Goal: Task Accomplishment & Management: Complete application form

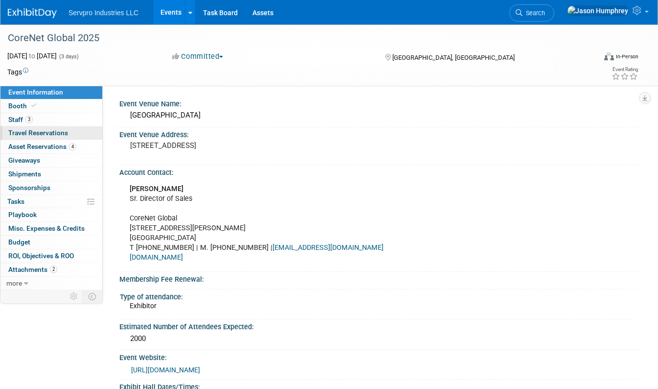
click at [21, 132] on span "Travel Reservations 0" at bounding box center [38, 133] width 60 height 8
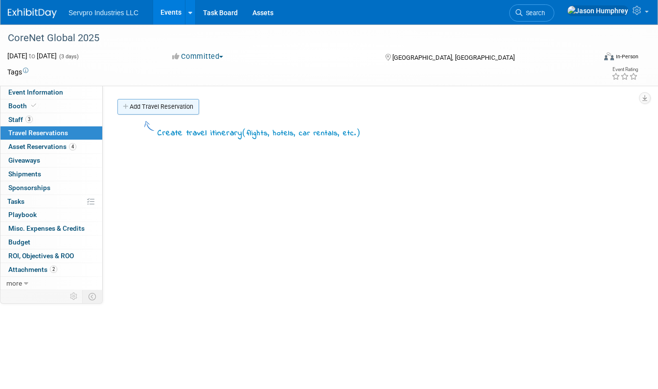
click at [151, 107] on link "Add Travel Reservation" at bounding box center [158, 107] width 82 height 16
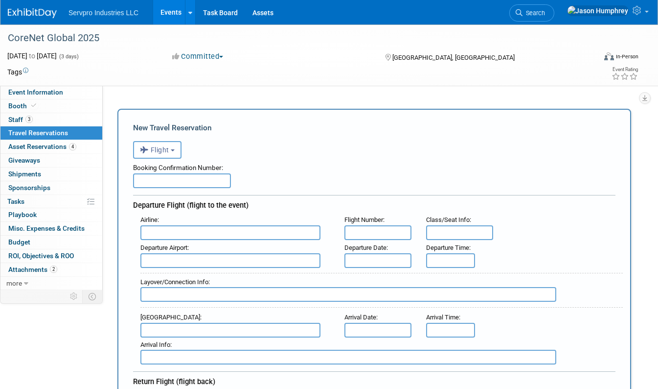
click at [173, 180] on input "text" at bounding box center [182, 180] width 98 height 15
click at [173, 179] on input "text" at bounding box center [182, 180] width 98 height 15
type input "B83CX5"
click at [193, 229] on input "text" at bounding box center [230, 232] width 180 height 15
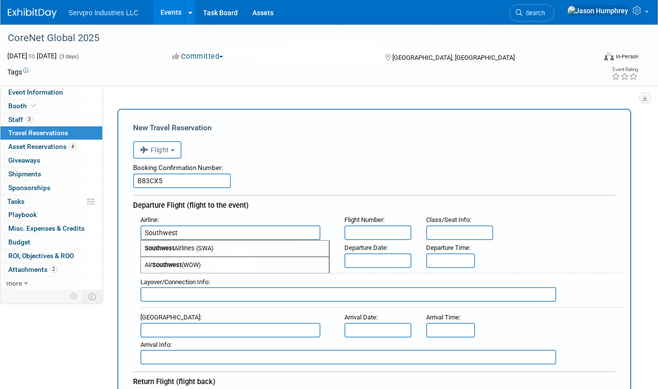
click at [186, 246] on span "Southwest Airlines (SWA)" at bounding box center [235, 248] width 188 height 16
type input "Southwest Airlines (SWA)"
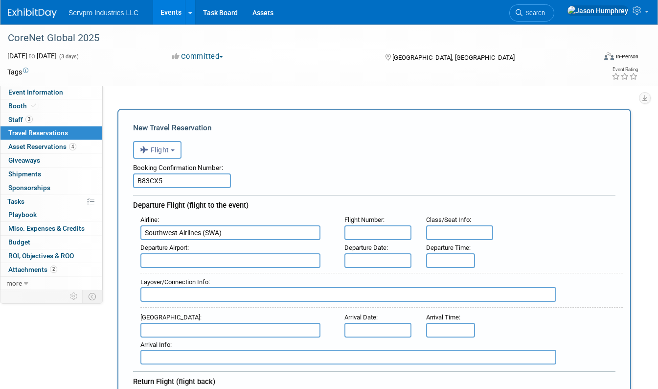
click at [363, 229] on input "text" at bounding box center [377, 232] width 67 height 15
click at [251, 257] on input "text" at bounding box center [230, 260] width 180 height 15
click at [206, 275] on span "BNA - [GEOGRAPHIC_DATA]" at bounding box center [235, 276] width 188 height 16
type input "BNA - [GEOGRAPHIC_DATA]"
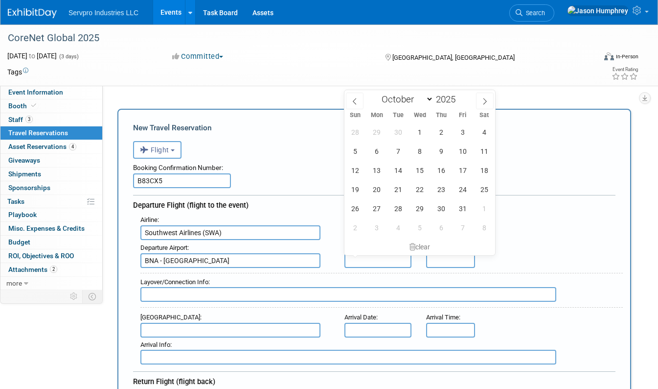
click at [388, 259] on input "text" at bounding box center [377, 260] width 67 height 15
click at [378, 208] on span "27" at bounding box center [376, 208] width 19 height 19
type input "[DATE]"
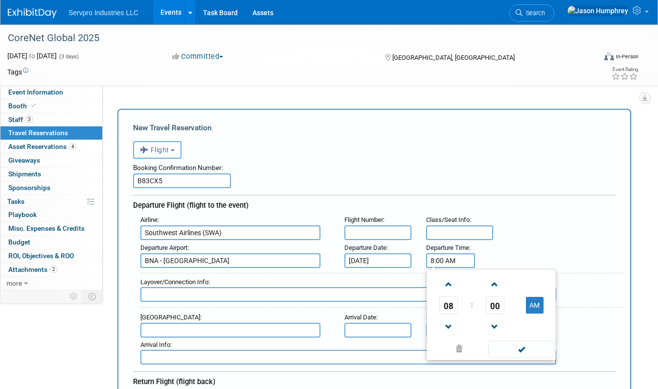
click at [440, 254] on input "8:00 AM" at bounding box center [450, 260] width 49 height 15
click at [451, 279] on span at bounding box center [448, 283] width 17 height 17
click at [503, 289] on link at bounding box center [495, 283] width 19 height 25
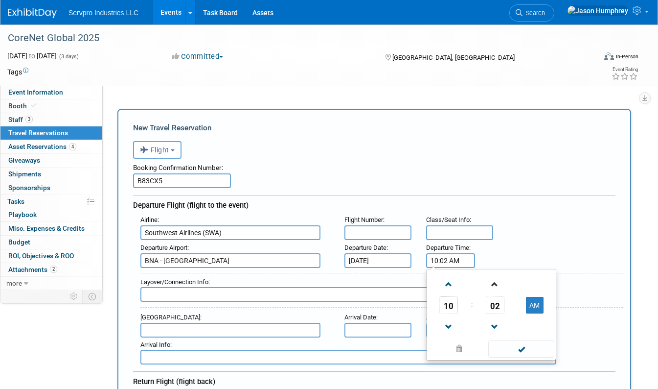
click at [503, 289] on link at bounding box center [495, 283] width 19 height 25
click at [502, 289] on span at bounding box center [494, 283] width 17 height 17
click at [501, 289] on span at bounding box center [494, 283] width 17 height 17
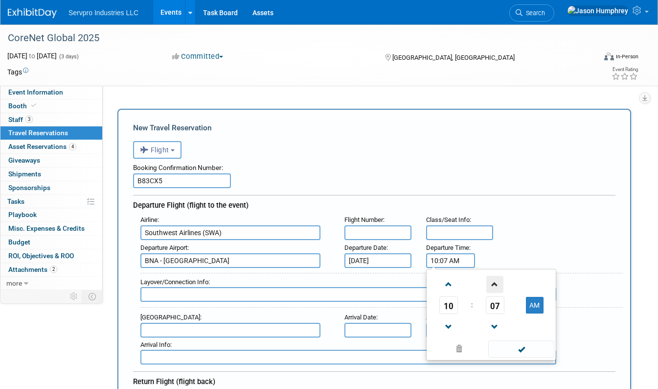
click at [501, 289] on span at bounding box center [494, 283] width 17 height 17
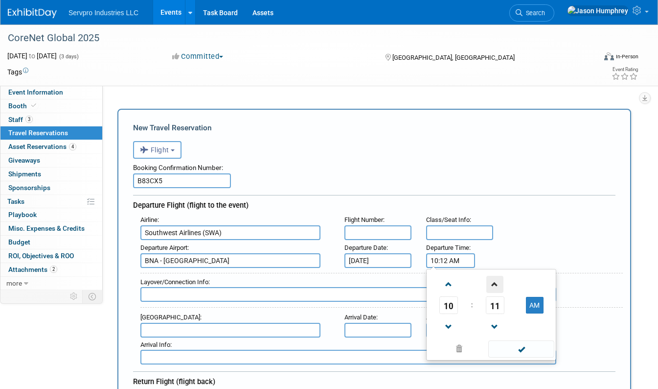
click at [501, 289] on span at bounding box center [494, 283] width 17 height 17
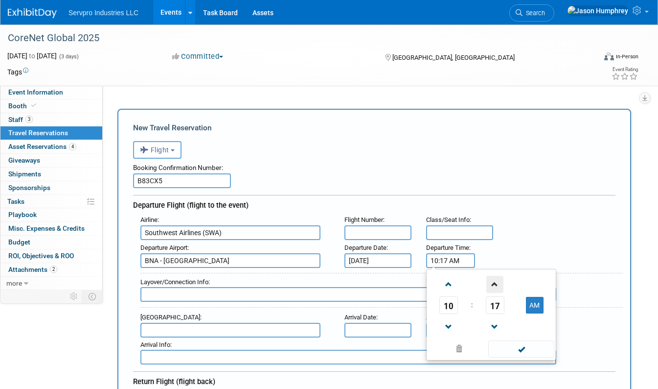
click at [501, 289] on span at bounding box center [494, 283] width 17 height 17
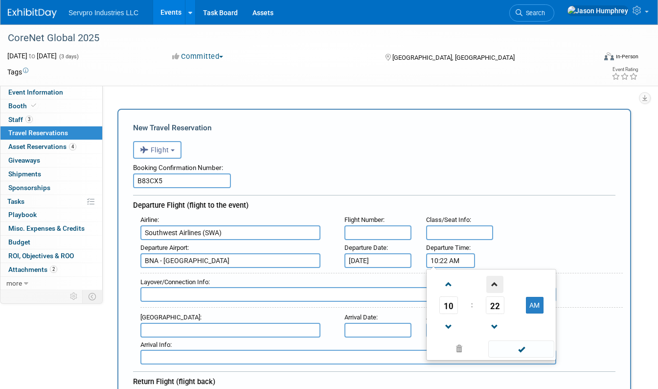
click at [501, 289] on span at bounding box center [494, 283] width 17 height 17
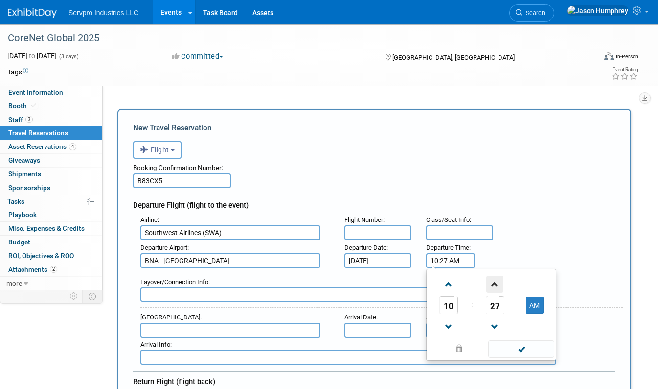
click at [501, 289] on span at bounding box center [494, 283] width 17 height 17
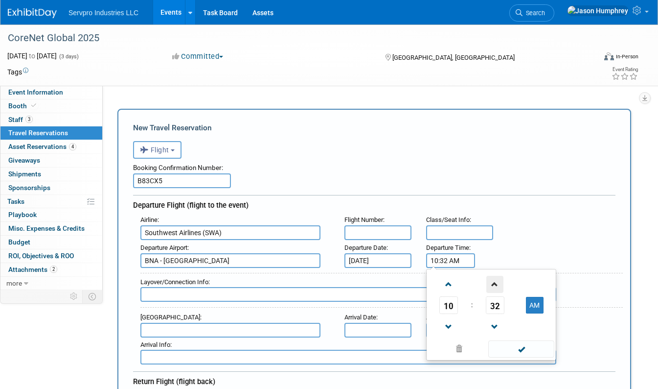
click at [501, 289] on span at bounding box center [494, 283] width 17 height 17
click at [500, 289] on span at bounding box center [494, 283] width 17 height 17
type input "10:35 AM"
click at [182, 327] on input "text" at bounding box center [230, 329] width 180 height 15
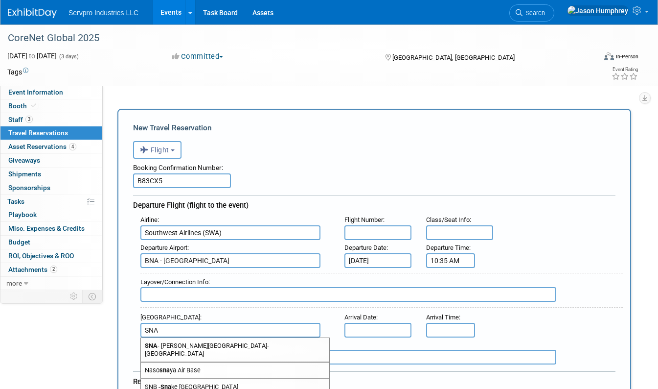
click at [190, 342] on span "SNA - [PERSON_NAME][GEOGRAPHIC_DATA]-[GEOGRAPHIC_DATA]" at bounding box center [235, 349] width 188 height 23
type input "SNA - [PERSON_NAME][GEOGRAPHIC_DATA]-[GEOGRAPHIC_DATA]"
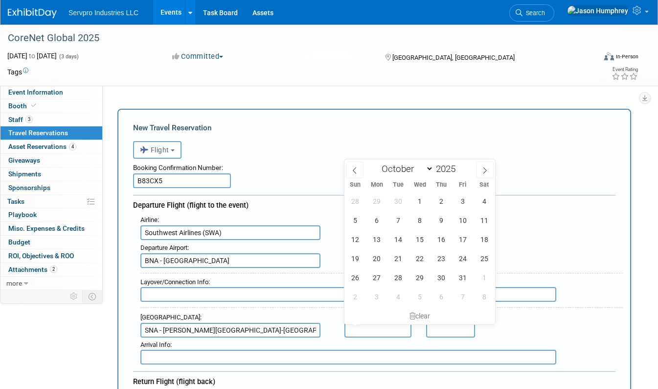
click at [374, 325] on input "text" at bounding box center [377, 329] width 67 height 15
click at [376, 280] on span "27" at bounding box center [376, 277] width 19 height 19
type input "[DATE]"
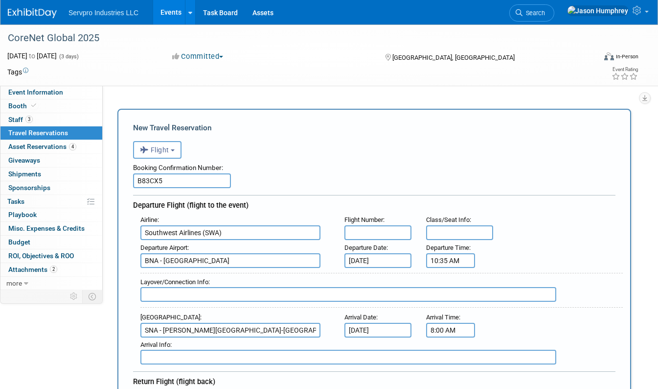
click at [445, 334] on input "8:00 AM" at bounding box center [450, 329] width 49 height 15
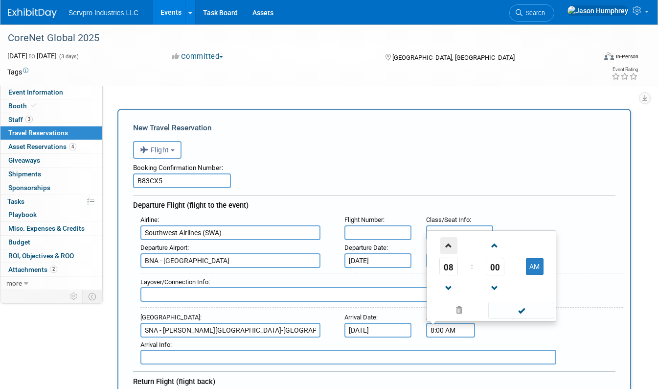
click at [448, 247] on span at bounding box center [448, 245] width 17 height 17
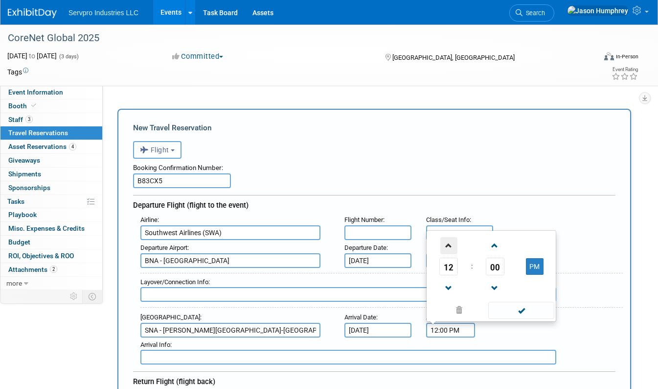
type input "1:00 PM"
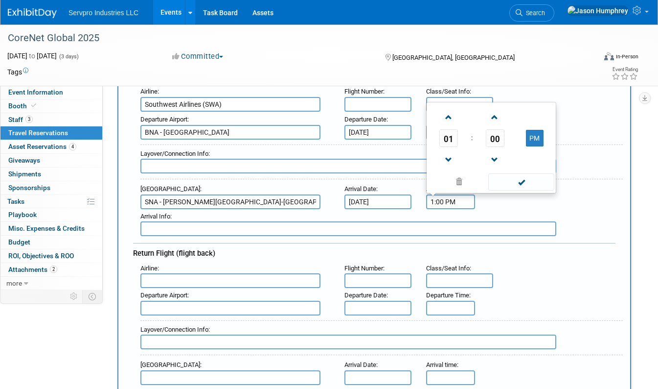
scroll to position [147, 0]
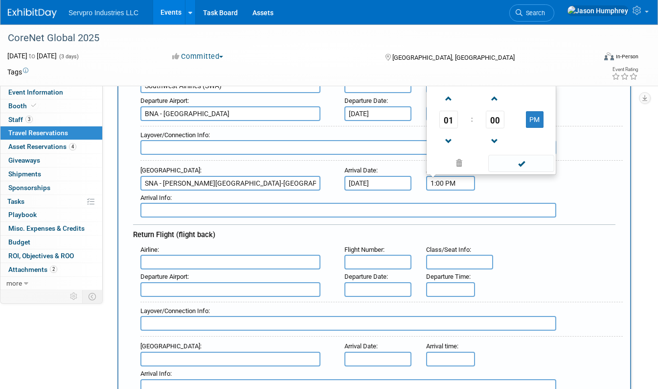
click at [188, 264] on input "text" at bounding box center [230, 261] width 180 height 15
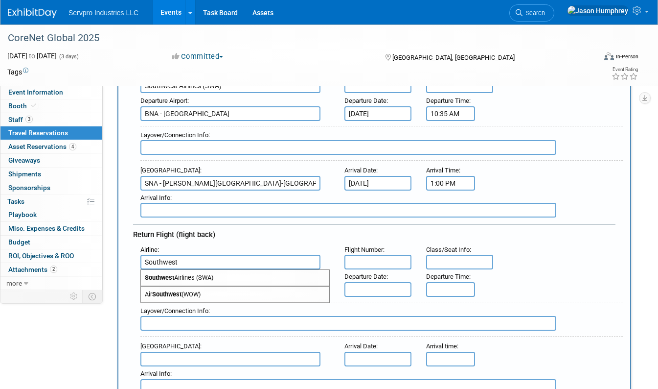
click at [190, 276] on span "Southwest Airlines (SWA)" at bounding box center [235, 278] width 188 height 16
type input "Southwest Airlines (SWA)"
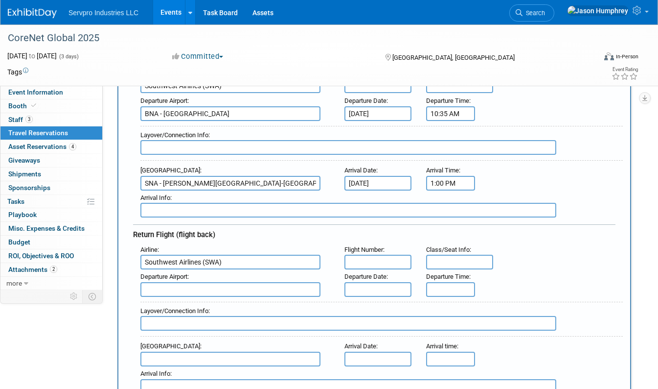
click at [360, 263] on input "text" at bounding box center [377, 261] width 67 height 15
click at [360, 282] on input "text" at bounding box center [377, 289] width 67 height 15
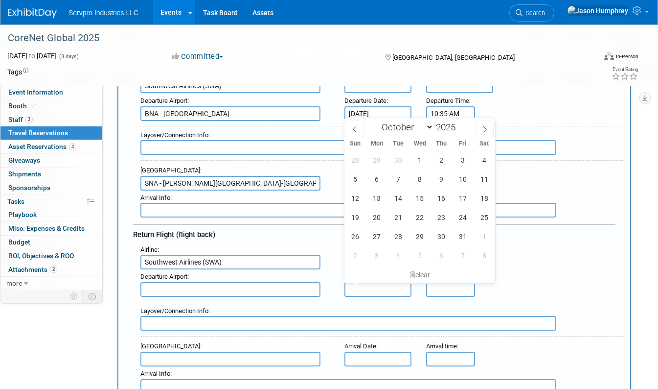
click at [571, 122] on div "Layover/Connection Info :" at bounding box center [378, 142] width 490 height 43
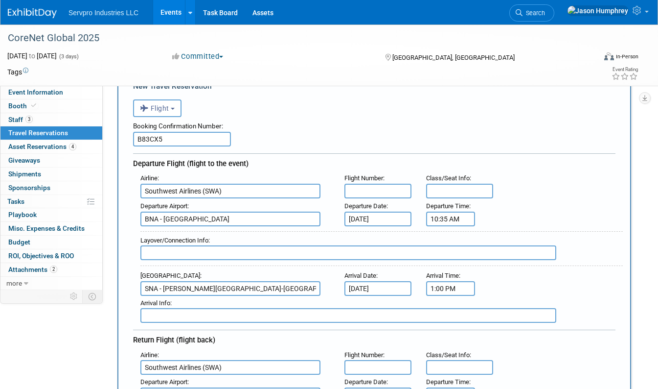
scroll to position [0, 0]
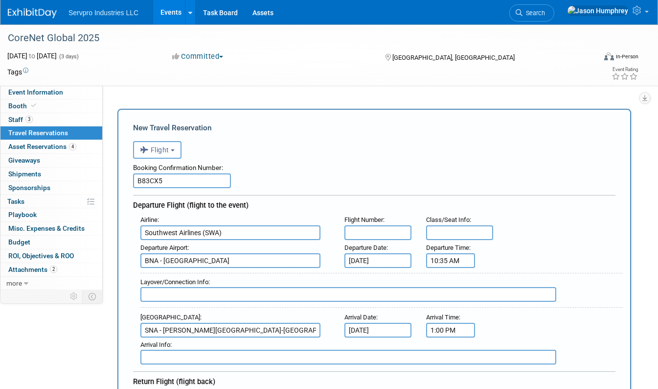
click at [373, 232] on input "text" at bounding box center [377, 232] width 67 height 15
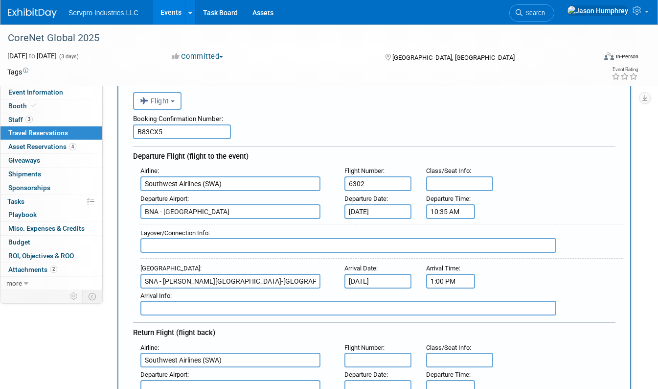
scroll to position [98, 0]
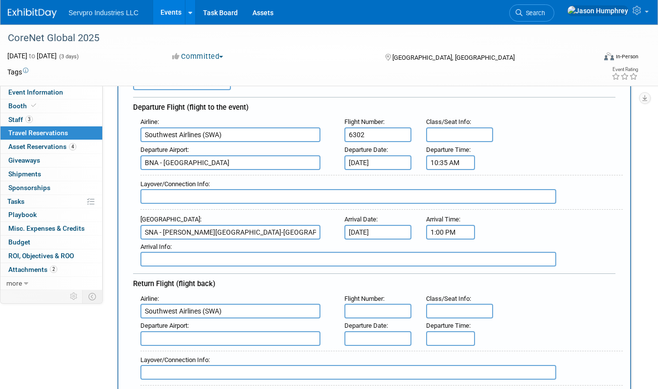
type input "6302"
click at [371, 314] on input "text" at bounding box center [377, 310] width 67 height 15
type input "6303"
click at [212, 341] on input "text" at bounding box center [230, 338] width 180 height 15
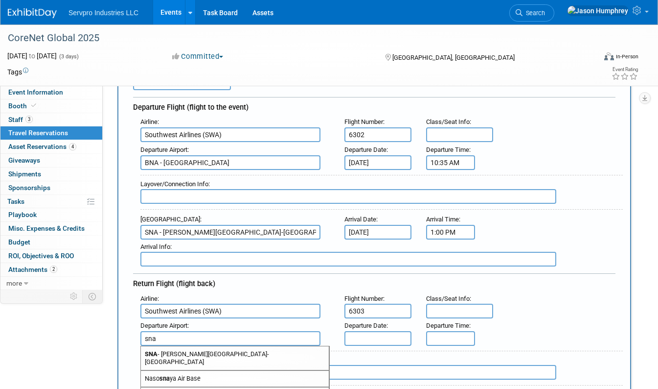
click at [189, 353] on span "SNA - [PERSON_NAME][GEOGRAPHIC_DATA]-[GEOGRAPHIC_DATA]" at bounding box center [235, 357] width 188 height 23
type input "SNA - [PERSON_NAME][GEOGRAPHIC_DATA]-[GEOGRAPHIC_DATA]"
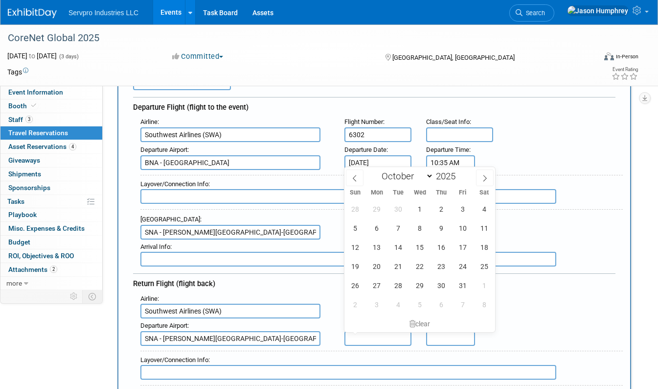
click at [376, 337] on input "text" at bounding box center [377, 338] width 67 height 15
click at [444, 285] on span "30" at bounding box center [441, 284] width 19 height 19
type input "[DATE]"
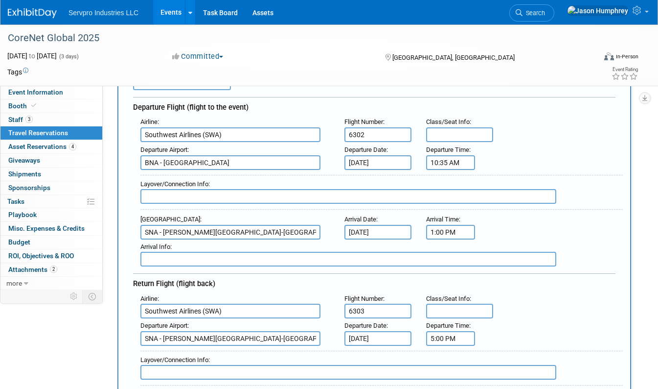
click at [441, 334] on input "5:00 PM" at bounding box center [450, 338] width 49 height 15
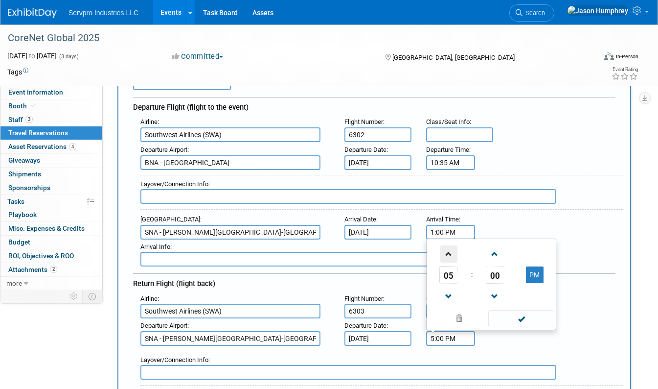
click at [451, 251] on span at bounding box center [448, 253] width 17 height 17
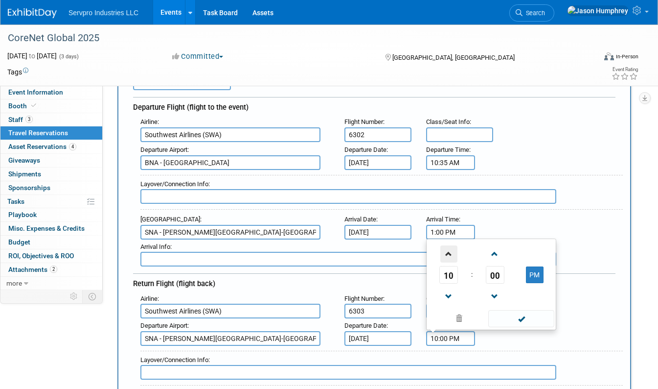
click at [451, 251] on span at bounding box center [448, 253] width 17 height 17
click at [494, 297] on span at bounding box center [494, 296] width 17 height 17
click at [452, 254] on span at bounding box center [448, 253] width 17 height 17
click at [492, 254] on span at bounding box center [494, 253] width 17 height 17
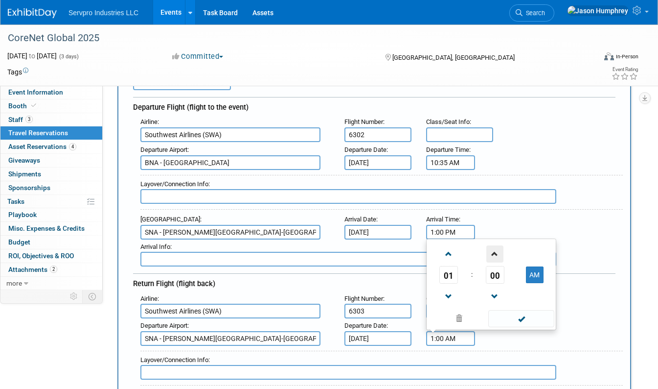
click at [492, 254] on span at bounding box center [494, 253] width 17 height 17
click at [442, 293] on span at bounding box center [448, 296] width 17 height 17
click at [493, 253] on span at bounding box center [494, 253] width 17 height 17
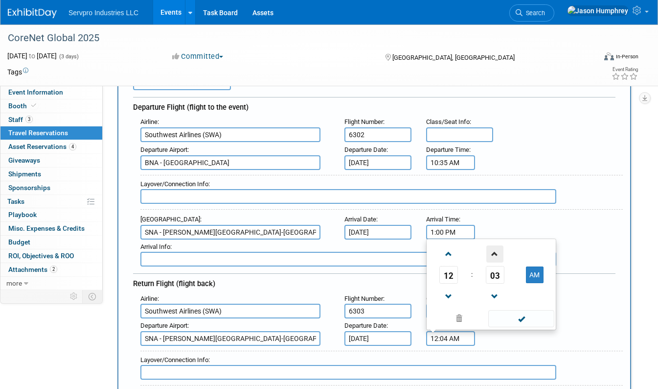
click at [493, 253] on span at bounding box center [494, 253] width 17 height 17
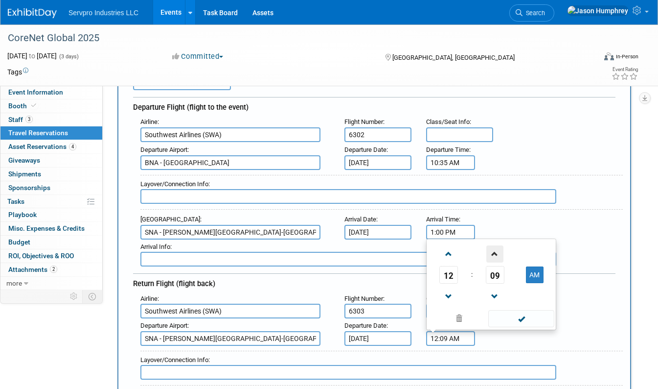
click at [493, 253] on span at bounding box center [494, 253] width 17 height 17
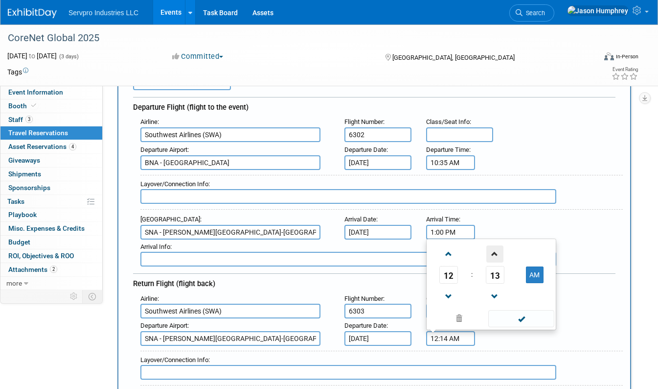
click at [493, 253] on span at bounding box center [494, 253] width 17 height 17
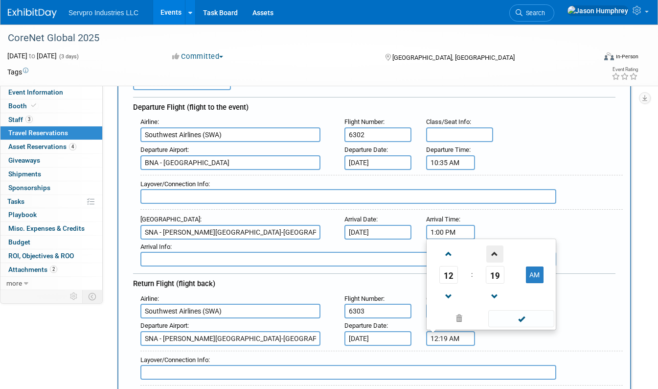
click at [493, 253] on span at bounding box center [494, 253] width 17 height 17
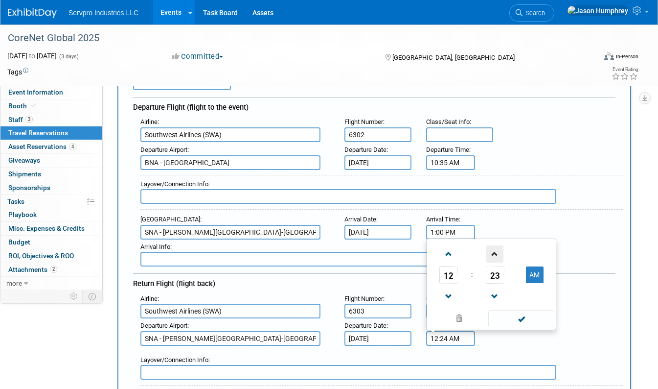
click at [493, 253] on span at bounding box center [494, 253] width 17 height 17
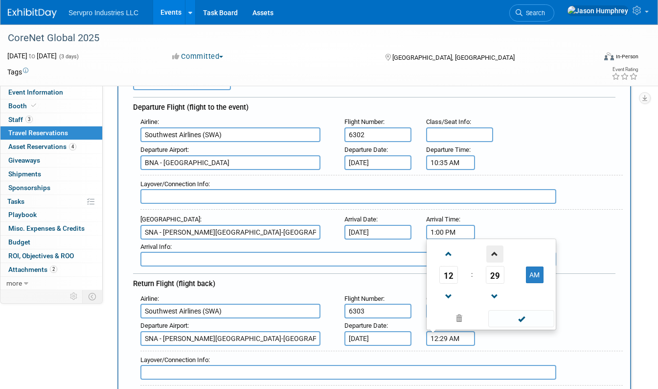
click at [493, 253] on span at bounding box center [494, 253] width 17 height 17
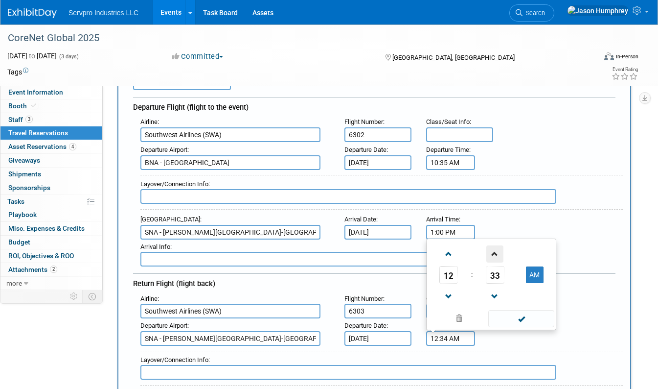
click at [493, 253] on span at bounding box center [494, 253] width 17 height 17
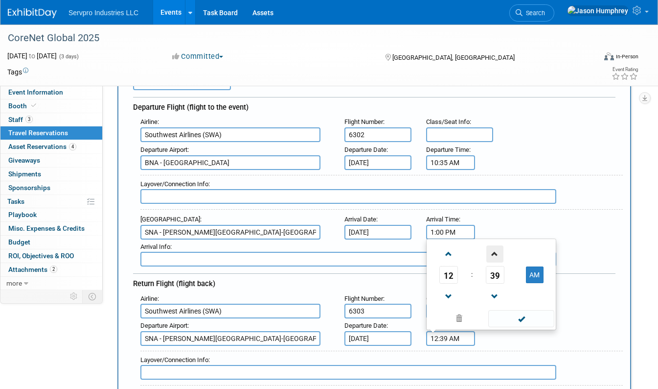
click at [493, 253] on span at bounding box center [494, 253] width 17 height 17
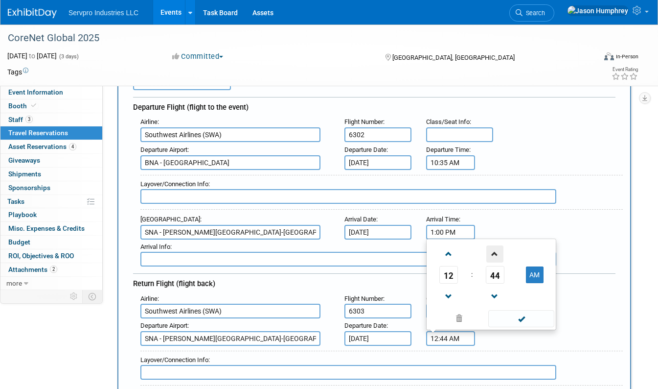
click at [493, 253] on span at bounding box center [494, 253] width 17 height 17
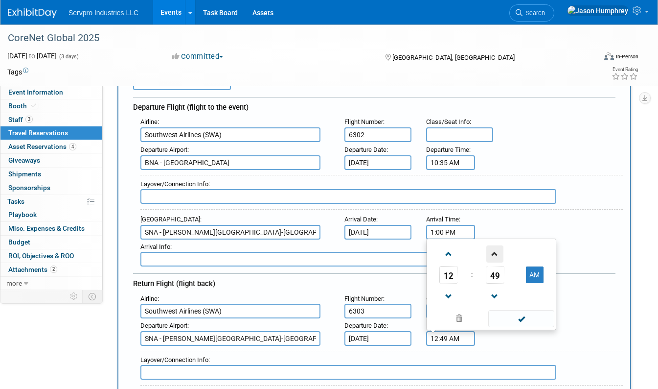
click at [493, 253] on span at bounding box center [494, 253] width 17 height 17
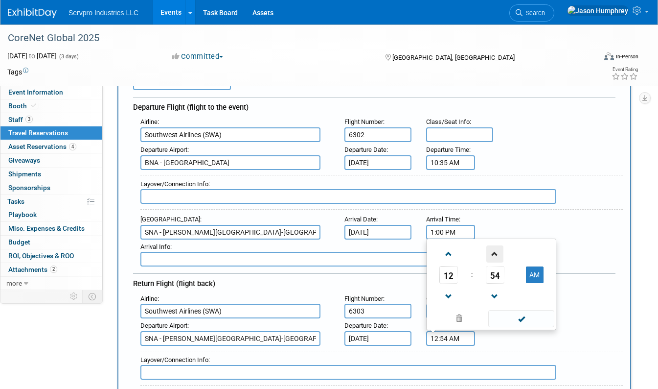
click at [493, 253] on span at bounding box center [494, 253] width 17 height 17
click at [528, 279] on button "AM" at bounding box center [535, 274] width 18 height 17
type input "12:55 PM"
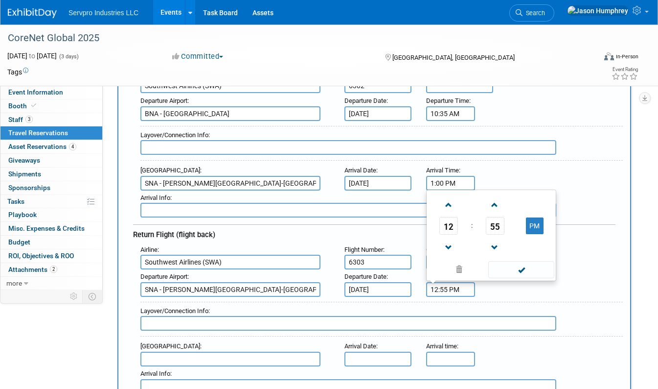
scroll to position [196, 0]
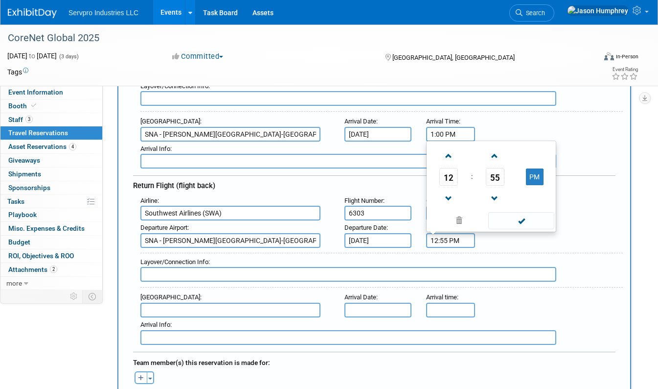
click at [190, 310] on input "text" at bounding box center [230, 309] width 180 height 15
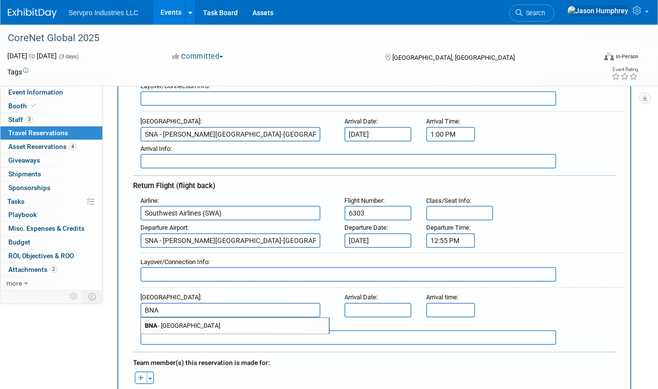
click at [188, 319] on span "BNA - [GEOGRAPHIC_DATA]" at bounding box center [235, 326] width 188 height 16
type input "BNA - [GEOGRAPHIC_DATA]"
click at [374, 309] on input "text" at bounding box center [377, 309] width 67 height 15
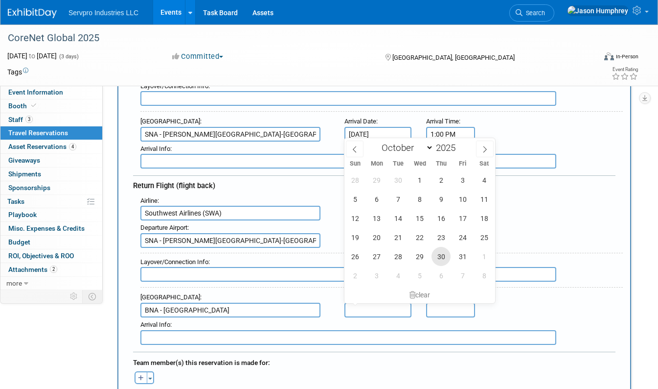
click at [445, 260] on span "30" at bounding box center [441, 256] width 19 height 19
type input "[DATE]"
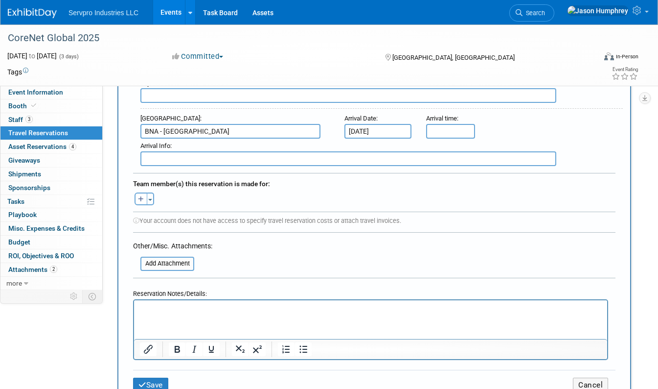
scroll to position [391, 0]
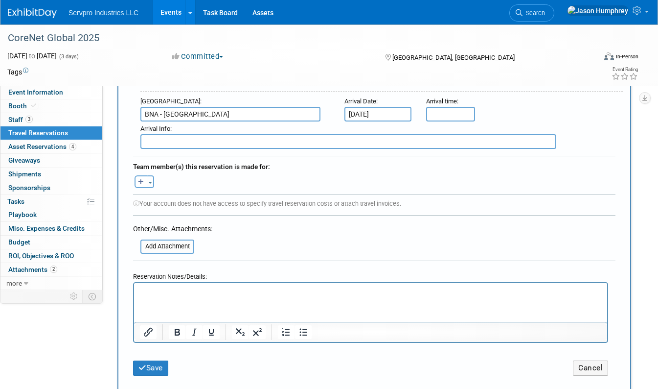
click at [157, 374] on div "Save Cancel" at bounding box center [374, 367] width 482 height 30
click at [157, 365] on button "Save" at bounding box center [150, 367] width 35 height 15
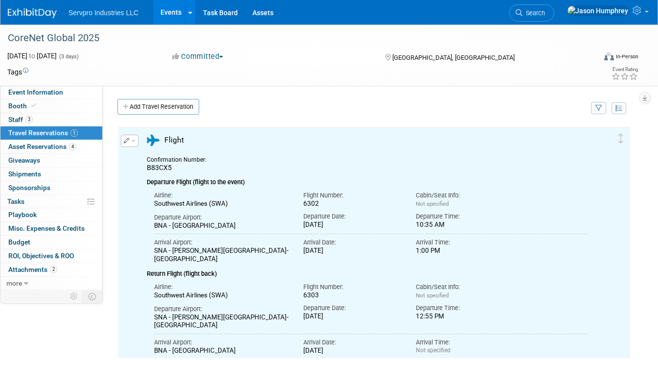
scroll to position [0, 0]
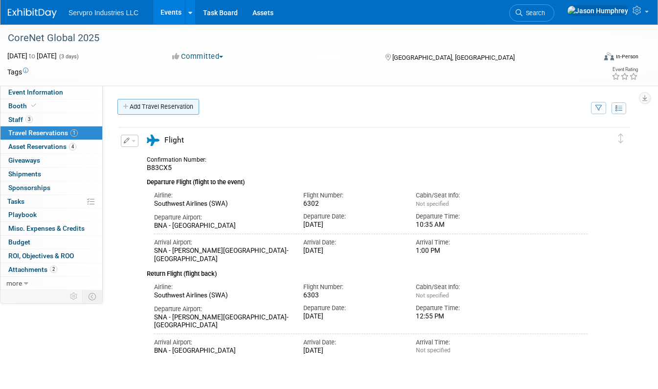
click at [140, 100] on link "Add Travel Reservation" at bounding box center [158, 107] width 82 height 16
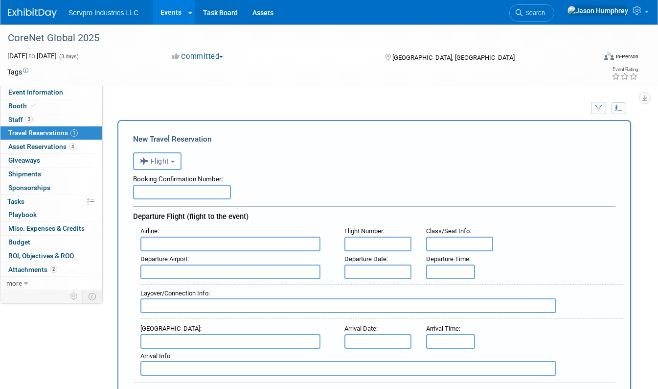
click at [178, 160] on button "Flight" at bounding box center [157, 161] width 48 height 18
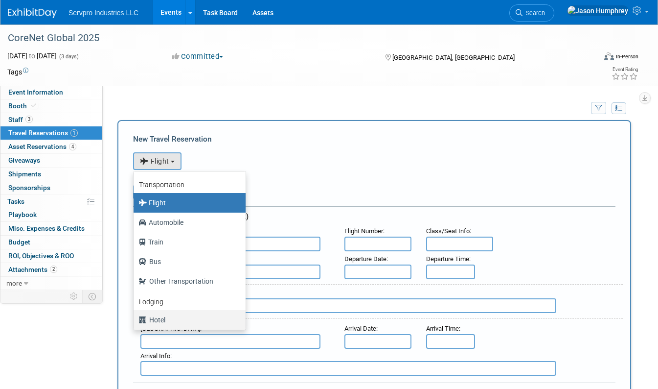
click at [165, 318] on label "Hotel" at bounding box center [186, 320] width 97 height 16
click at [135, 318] on input "Hotel" at bounding box center [132, 318] width 6 height 6
select select "6"
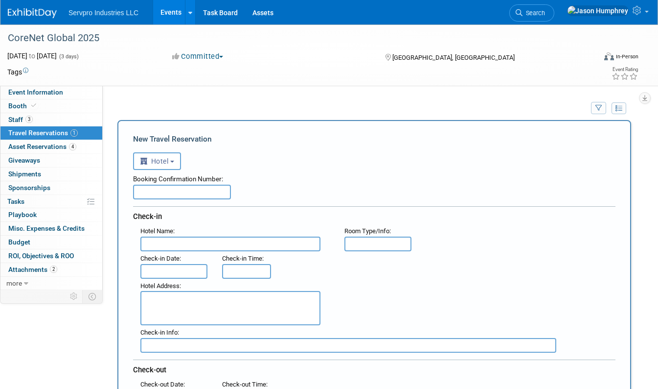
click at [183, 192] on input "text" at bounding box center [182, 191] width 98 height 15
click at [166, 240] on input "text" at bounding box center [230, 243] width 180 height 15
type input "Anaheim Marriott"
click at [394, 239] on input "text" at bounding box center [377, 243] width 67 height 15
type input "Single"
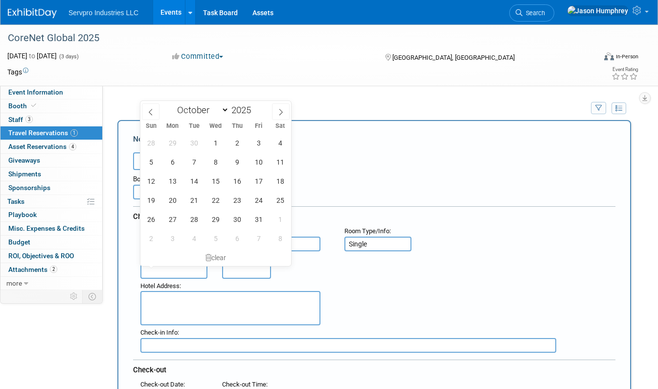
click at [194, 267] on input "text" at bounding box center [173, 271] width 67 height 15
click at [175, 225] on span "27" at bounding box center [172, 218] width 19 height 19
type input "[DATE]"
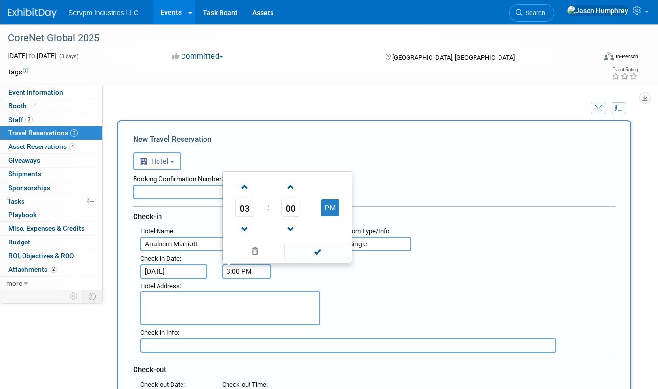
click at [238, 267] on input "3:00 PM" at bounding box center [246, 271] width 49 height 15
click at [335, 207] on button "PM" at bounding box center [330, 207] width 18 height 17
click at [331, 210] on button "AM" at bounding box center [330, 207] width 18 height 17
type input "3:00 PM"
click at [192, 301] on textarea at bounding box center [230, 308] width 180 height 34
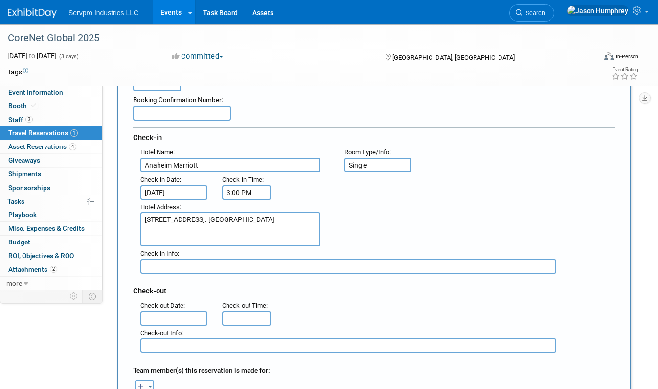
scroll to position [98, 0]
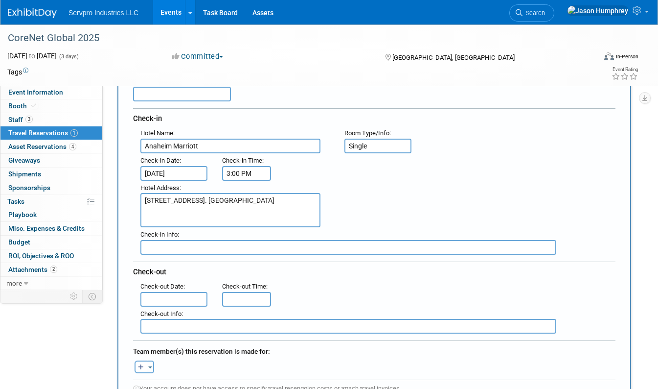
type textarea "[STREET_ADDRESS]. [GEOGRAPHIC_DATA]"
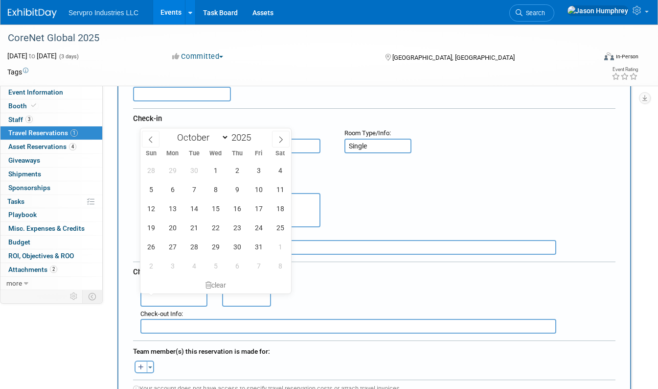
click at [184, 300] on input "text" at bounding box center [173, 299] width 67 height 15
click at [172, 244] on span "27" at bounding box center [172, 246] width 19 height 19
type input "[DATE]"
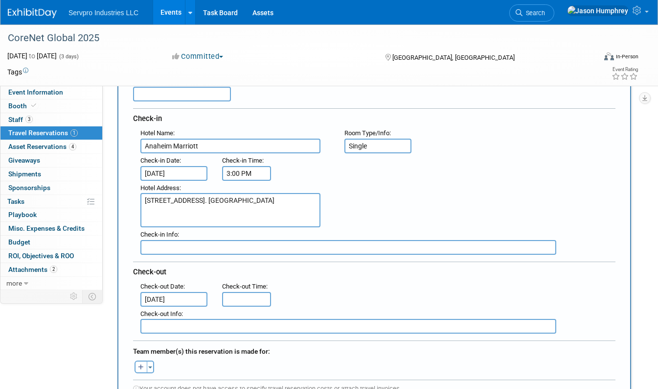
type input "11:00 AM"
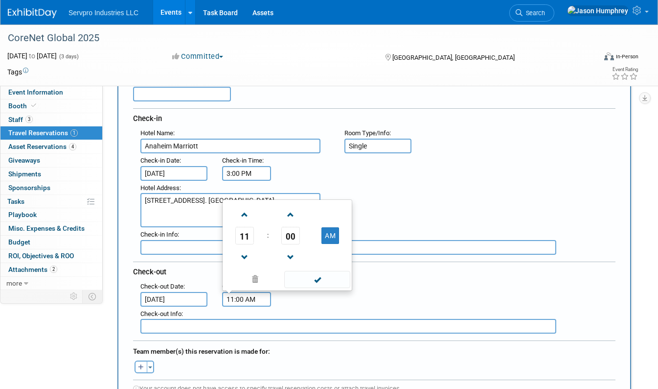
click at [244, 299] on input "11:00 AM" at bounding box center [246, 299] width 49 height 15
click at [170, 296] on input "[DATE]" at bounding box center [173, 299] width 67 height 15
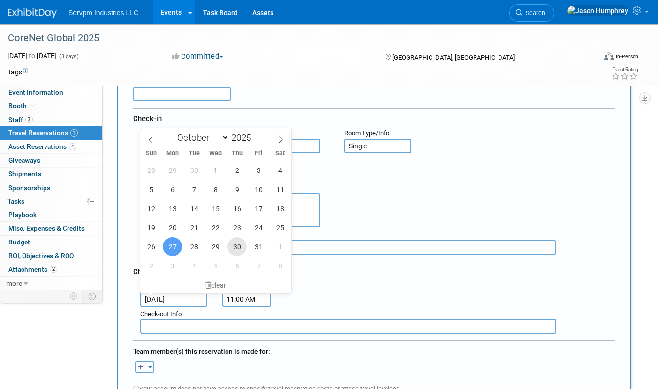
click at [238, 249] on span "30" at bounding box center [237, 246] width 19 height 19
type input "[DATE]"
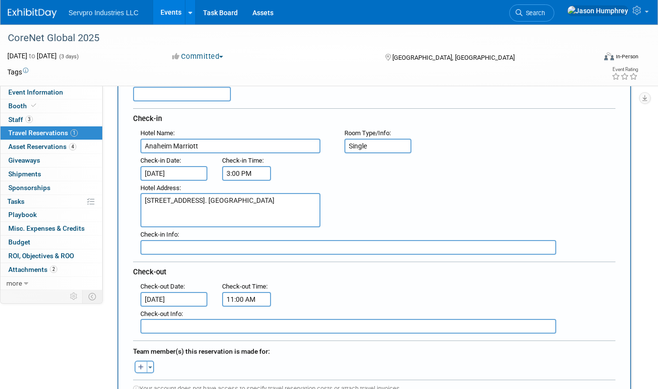
click at [235, 296] on input "11:00 AM" at bounding box center [246, 299] width 49 height 15
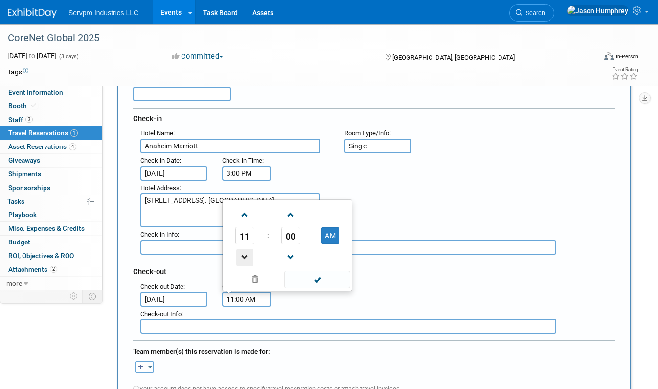
click at [245, 256] on span at bounding box center [244, 257] width 17 height 17
type input "10:00 AM"
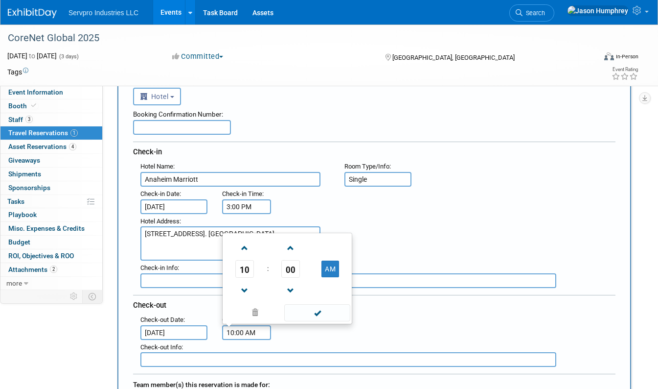
scroll to position [49, 0]
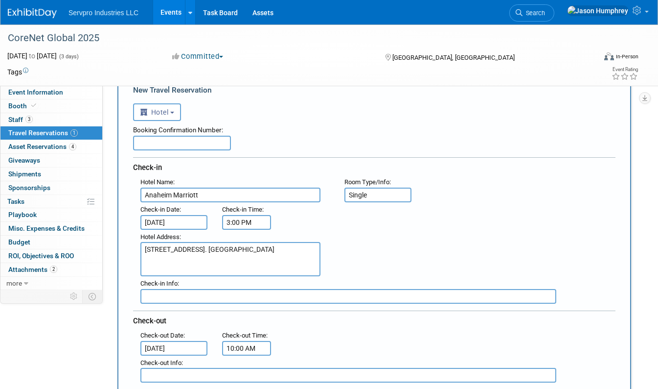
click at [199, 141] on input "text" at bounding box center [182, 143] width 98 height 15
click at [165, 140] on input "text" at bounding box center [182, 143] width 98 height 15
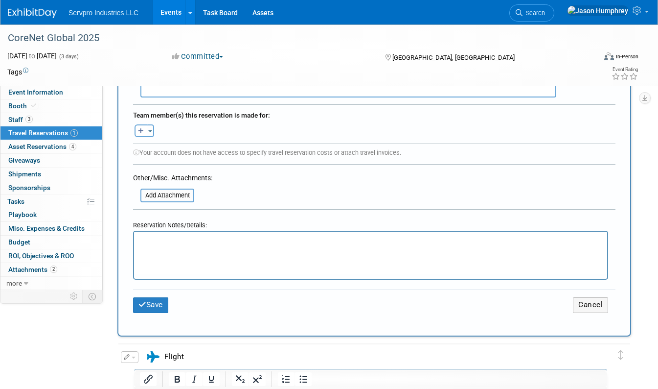
scroll to position [440, 0]
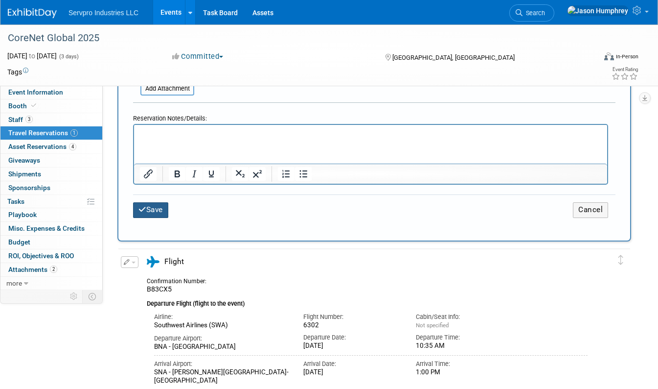
type input "80628474"
click at [151, 211] on button "Save" at bounding box center [150, 209] width 35 height 15
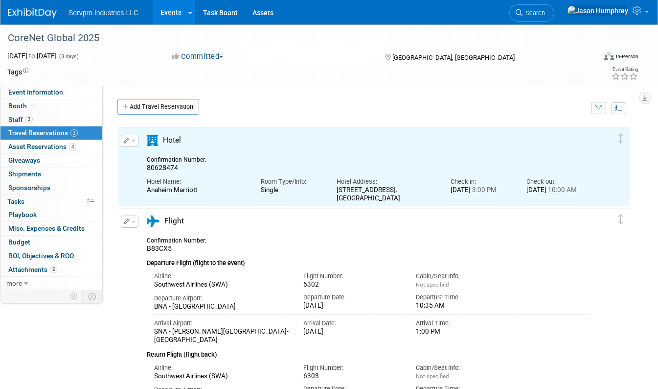
scroll to position [0, 0]
